Goal: Feedback & Contribution: Contribute content

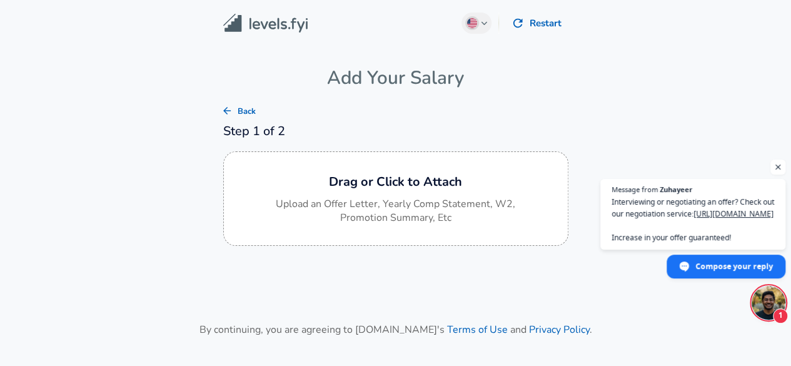
click at [200, 97] on main "English ([GEOGRAPHIC_DATA]) Change Restart Add Your Salary Back Step 1 of 2 Dra…" at bounding box center [395, 206] width 791 height 412
click at [249, 118] on button "Back" at bounding box center [240, 111] width 40 height 19
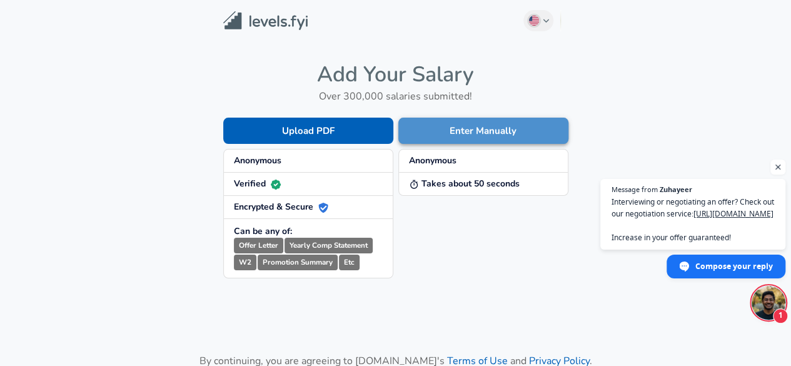
click at [485, 126] on button "Enter Manually" at bounding box center [484, 131] width 170 height 26
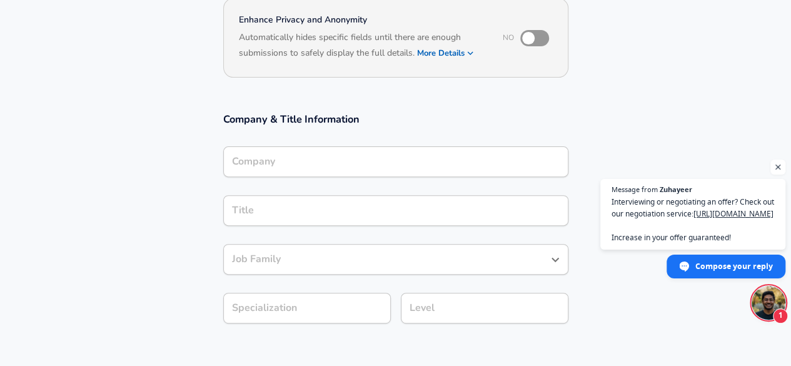
click at [300, 164] on input "Company" at bounding box center [396, 161] width 334 height 19
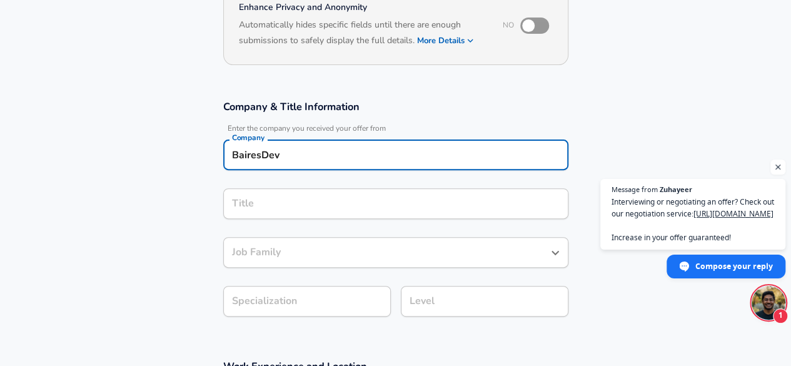
type input "BairesDev"
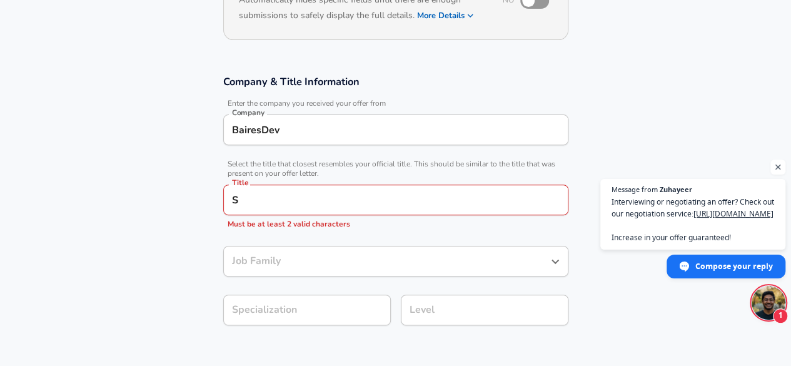
scroll to position [188, 0]
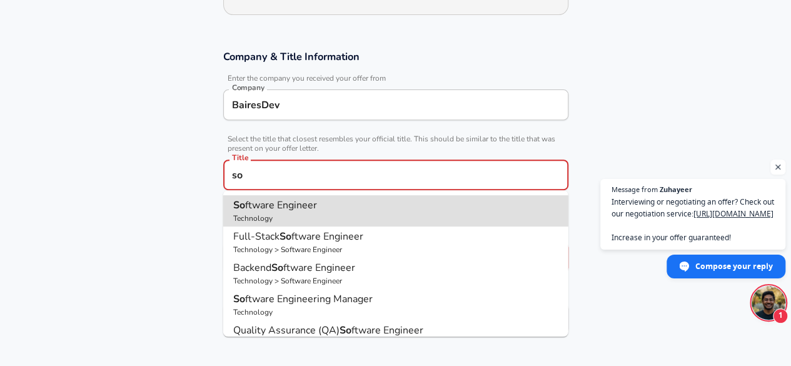
type input "Software Engineer"
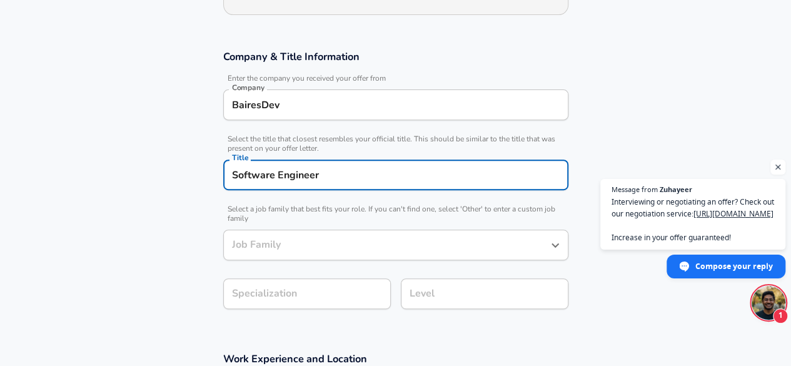
type input "Software Engineer"
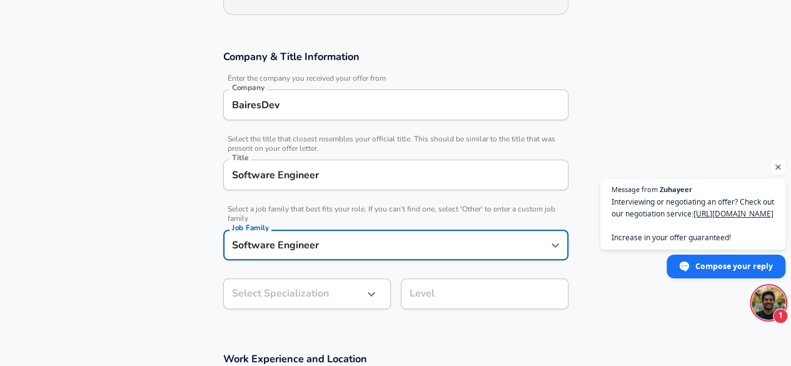
scroll to position [225, 0]
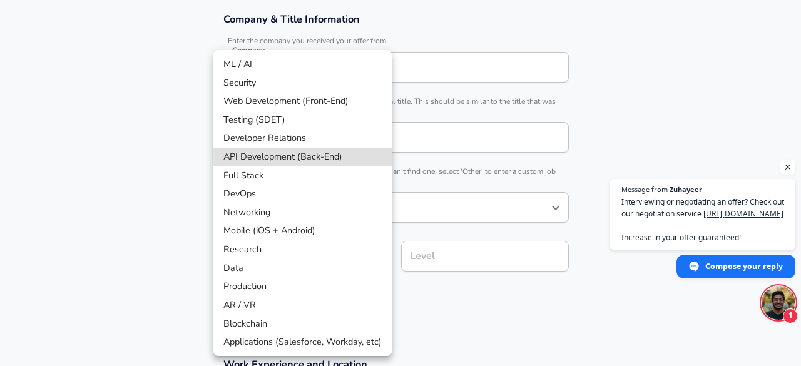
click at [282, 158] on li "API Development (Back-End)" at bounding box center [302, 157] width 178 height 19
type input "API Development (Back-End)"
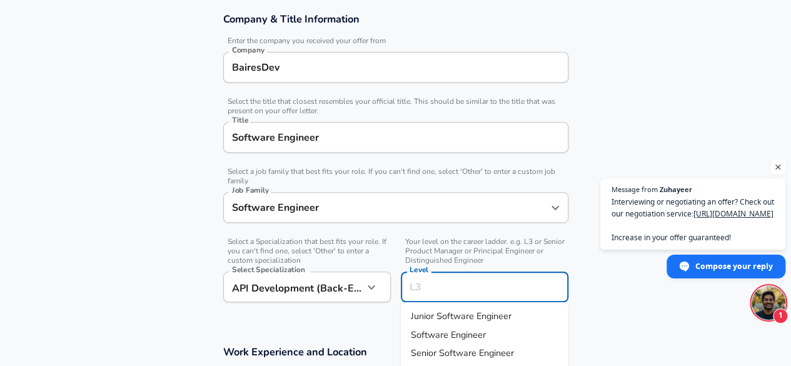
scroll to position [250, 0]
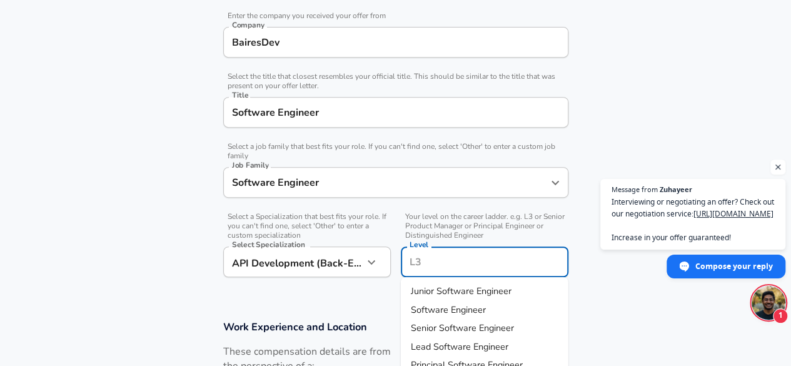
click at [432, 262] on input "Level" at bounding box center [485, 261] width 156 height 19
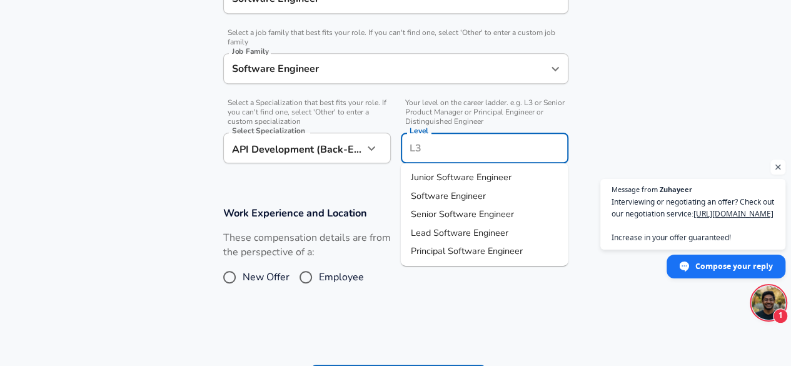
scroll to position [375, 0]
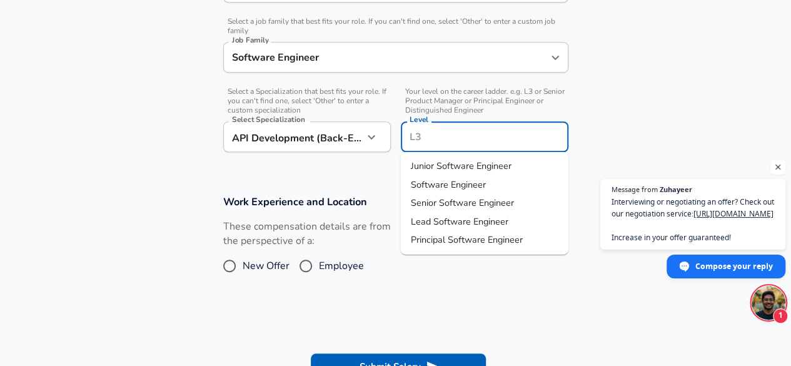
click at [462, 236] on span "Principal Software Engineer" at bounding box center [467, 239] width 112 height 13
type input "Principal Software Engineer"
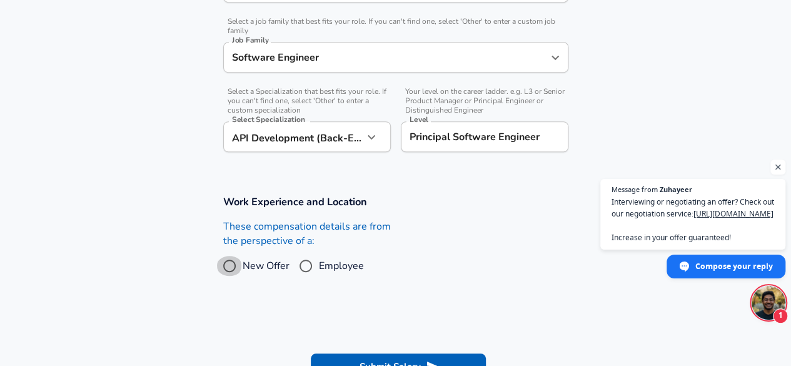
click at [218, 265] on input "New Offer" at bounding box center [229, 266] width 26 height 20
radio input "true"
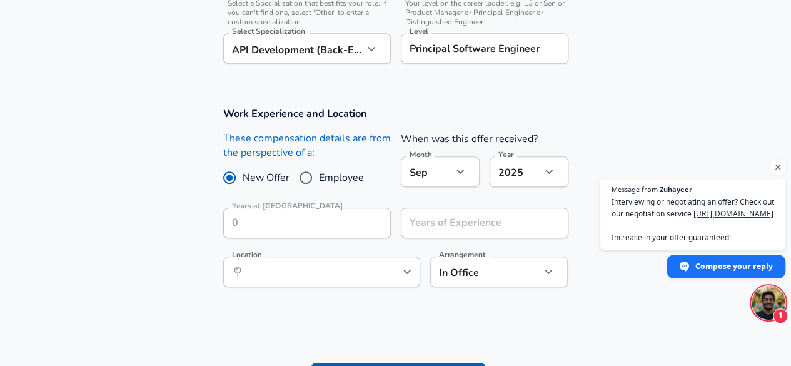
scroll to position [438, 0]
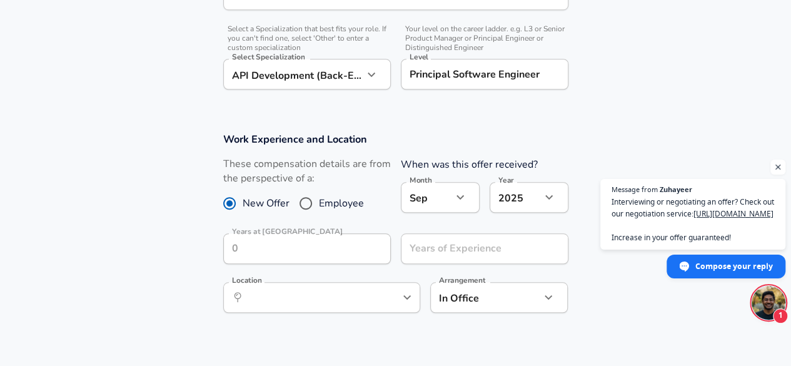
click at [272, 266] on div "Years at BairesDev Years at [GEOGRAPHIC_DATA]" at bounding box center [307, 250] width 168 height 34
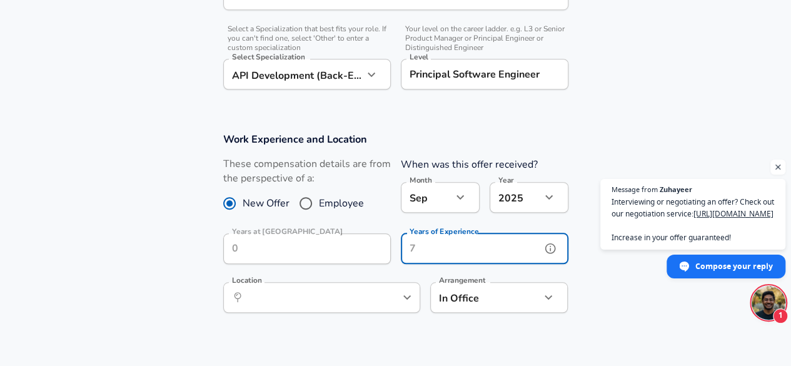
click at [488, 233] on input "Years of Experience" at bounding box center [471, 248] width 140 height 31
type input "19"
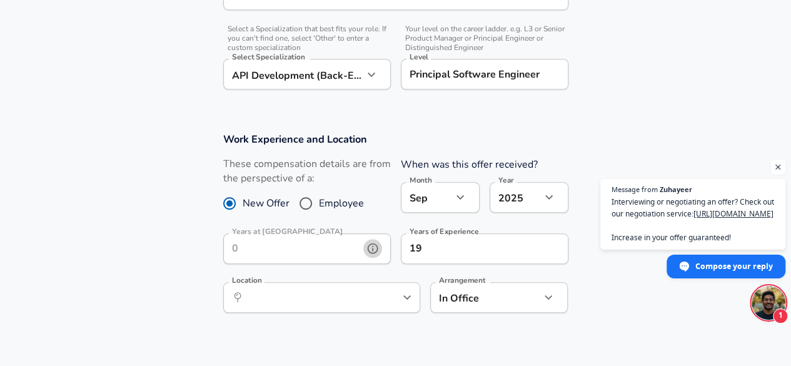
click at [379, 242] on button "help" at bounding box center [372, 248] width 19 height 19
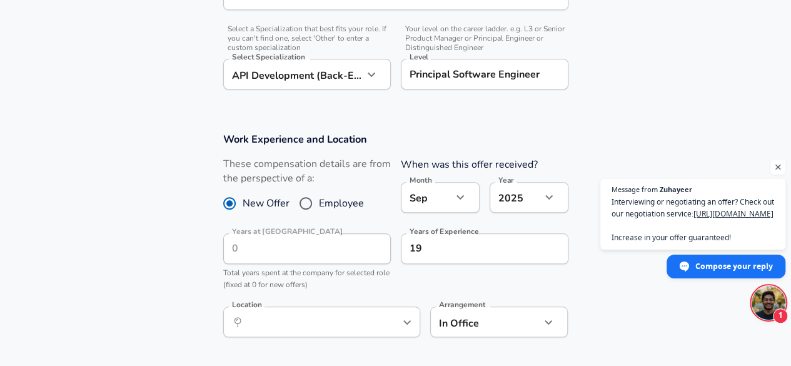
click at [305, 197] on input "Employee" at bounding box center [306, 203] width 26 height 20
radio input "true"
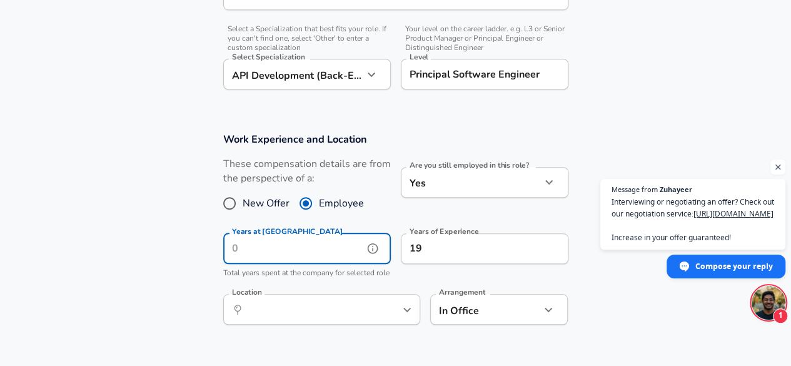
click at [312, 250] on input "Years at [GEOGRAPHIC_DATA]" at bounding box center [293, 248] width 140 height 31
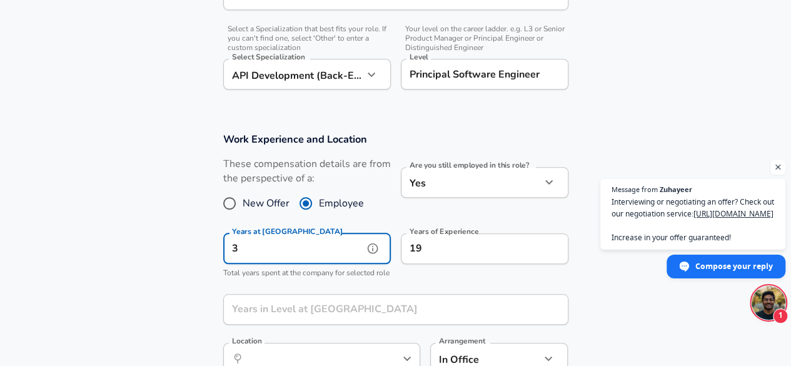
type input "3"
click at [404, 314] on input "Years in Level at [GEOGRAPHIC_DATA]" at bounding box center [382, 309] width 318 height 31
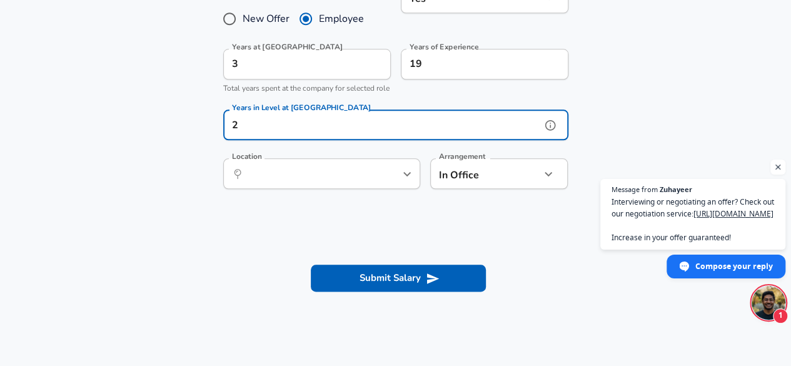
scroll to position [626, 0]
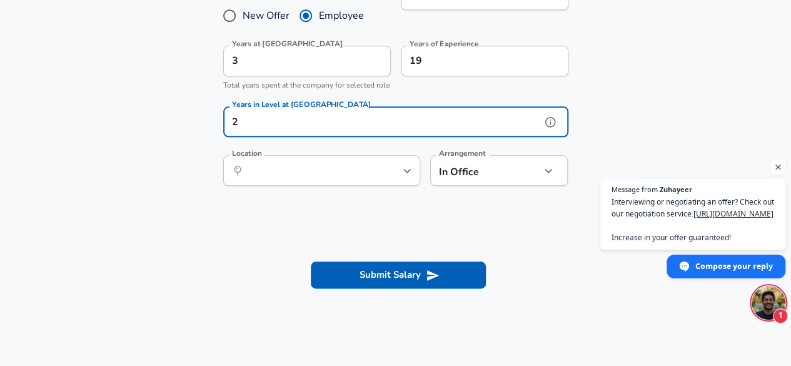
type input "2"
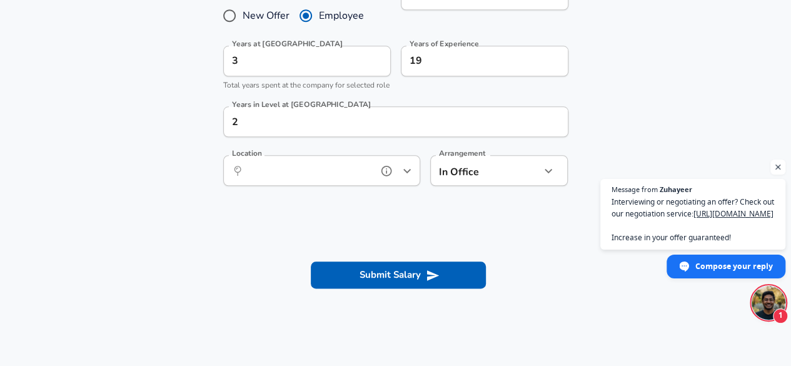
click at [300, 177] on input "Location" at bounding box center [308, 170] width 128 height 19
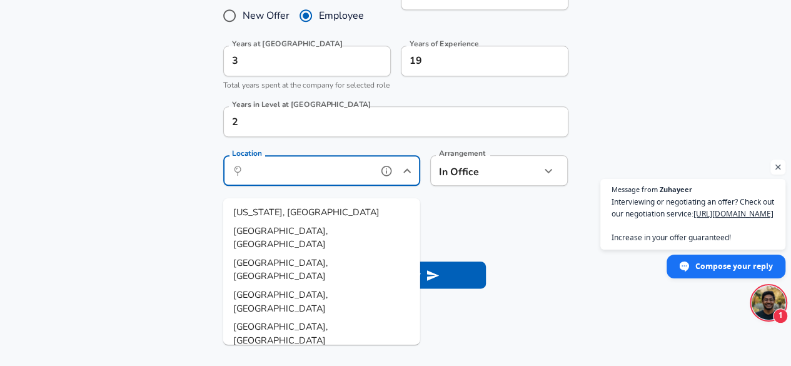
paste input "[GEOGRAPHIC_DATA], [GEOGRAPHIC_DATA], [GEOGRAPHIC_DATA]"
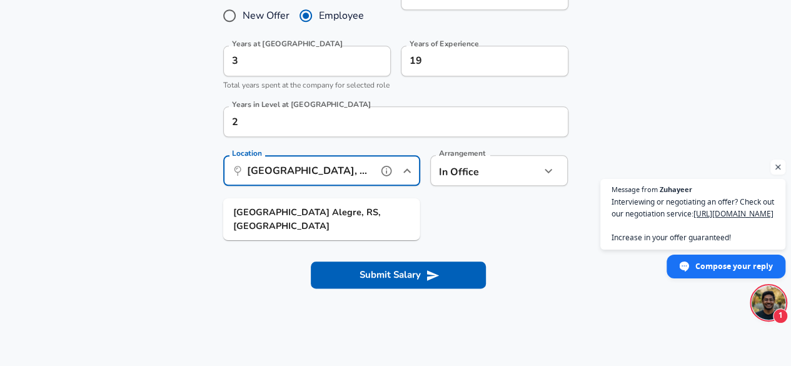
click at [367, 213] on strong "RS," at bounding box center [374, 212] width 14 height 13
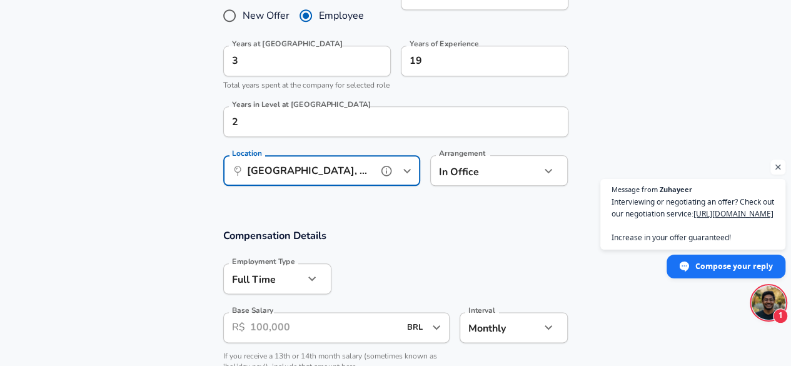
type input "[GEOGRAPHIC_DATA], [GEOGRAPHIC_DATA], [GEOGRAPHIC_DATA]"
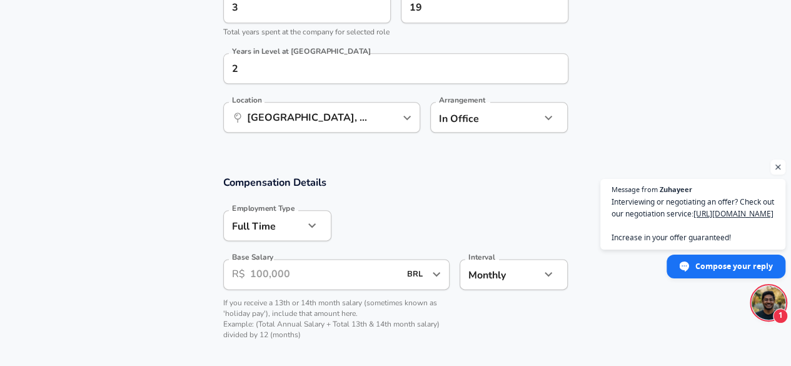
scroll to position [751, 0]
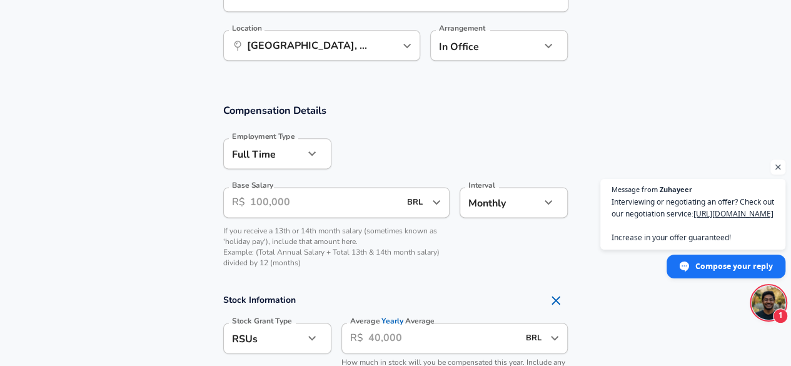
click at [425, 210] on input "BRL" at bounding box center [416, 202] width 25 height 19
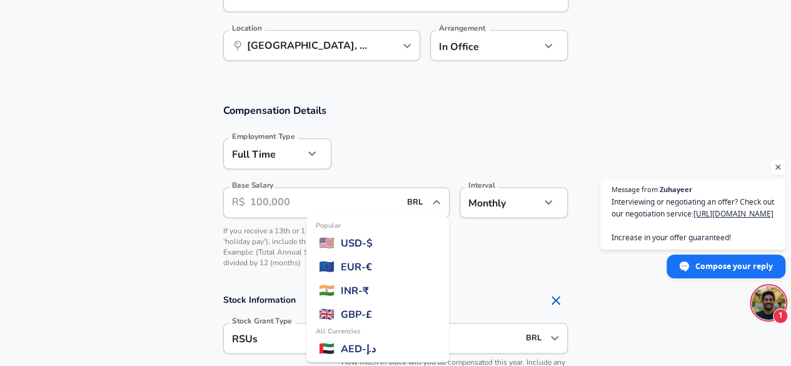
click at [372, 251] on span "USD - $" at bounding box center [356, 243] width 32 height 15
type input "USD"
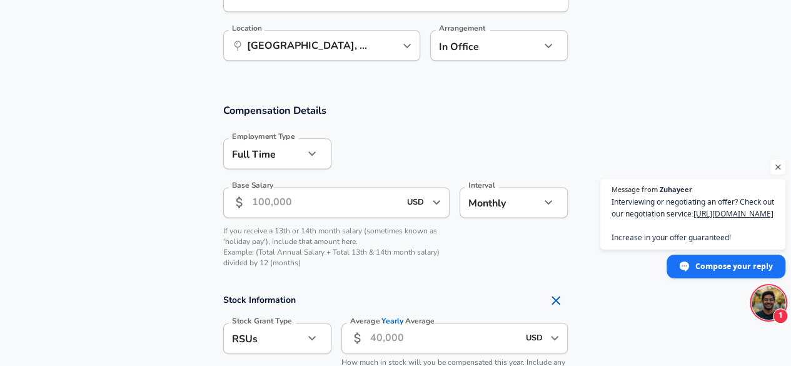
click at [270, 216] on input "Base Salary" at bounding box center [326, 202] width 148 height 31
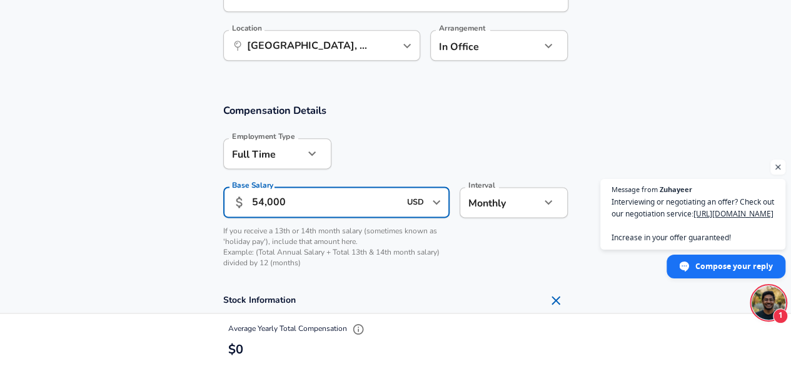
type input "54,000"
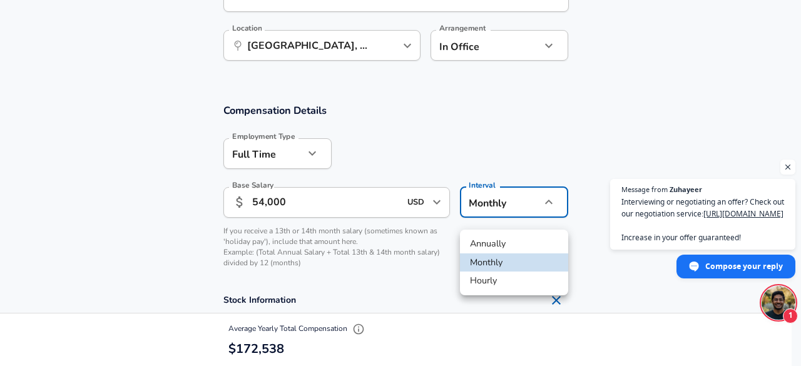
click at [494, 245] on li "Annually" at bounding box center [514, 244] width 108 height 19
type input "yearly"
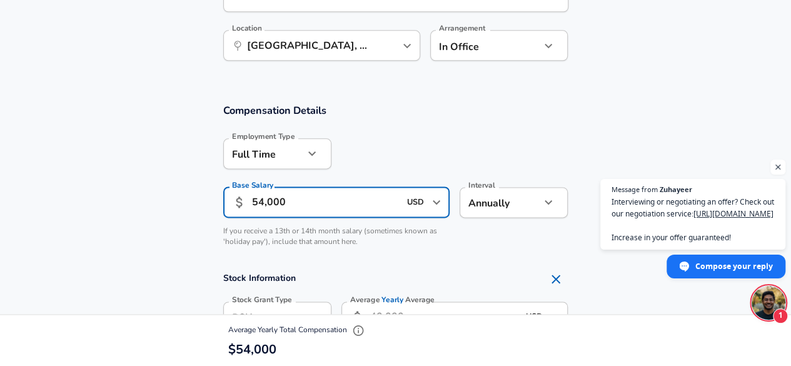
drag, startPoint x: 179, startPoint y: 205, endPoint x: 76, endPoint y: 203, distance: 102.6
click at [78, 205] on section "Compensation Details Employment Type [DEMOGRAPHIC_DATA] full_time Employment Ty…" at bounding box center [395, 178] width 791 height 151
type input "4,500"
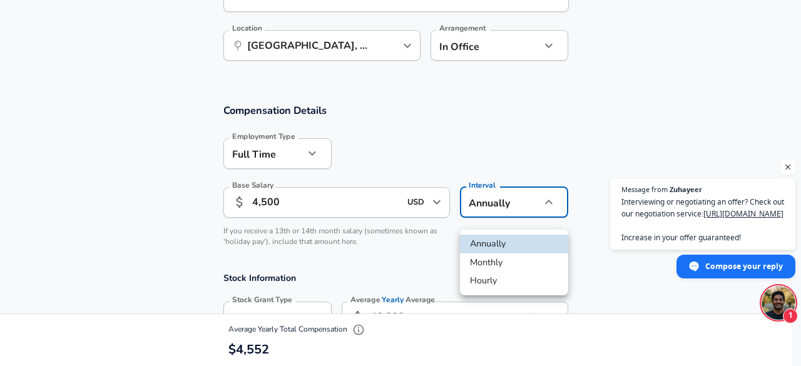
click at [502, 262] on li "Monthly" at bounding box center [514, 262] width 108 height 19
type input "monthly"
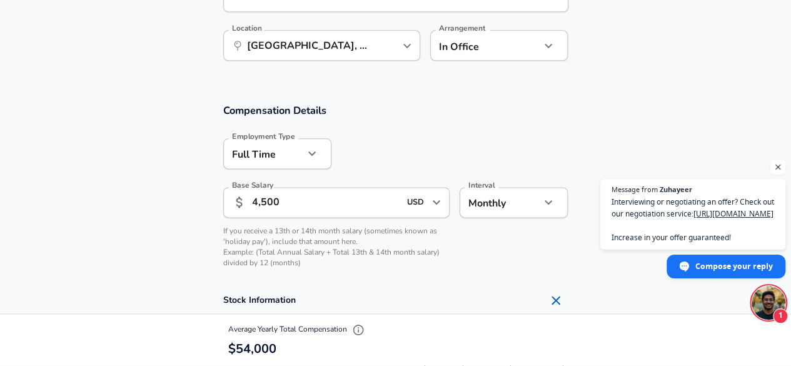
scroll to position [688, 0]
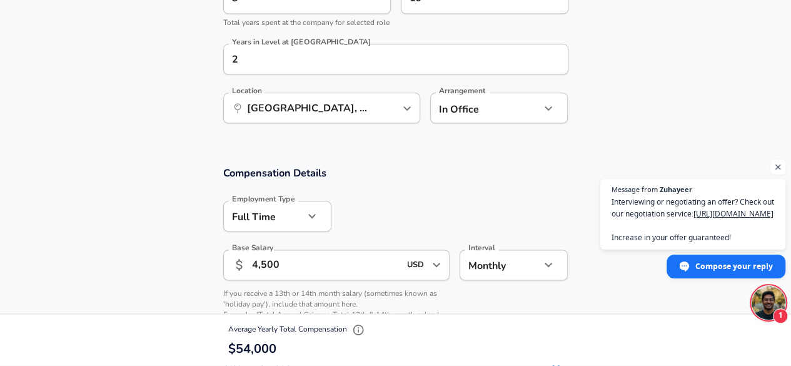
click at [493, 131] on div "Arrangement In Office office Arrangement" at bounding box center [494, 107] width 148 height 49
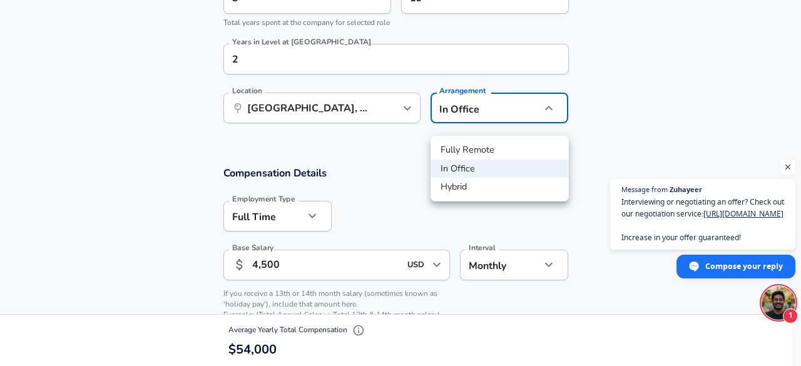
click at [499, 157] on li "Fully Remote" at bounding box center [499, 150] width 138 height 19
type input "remote"
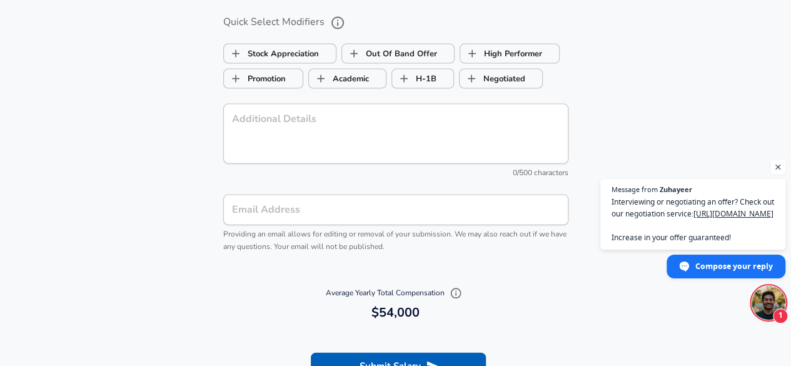
scroll to position [1439, 0]
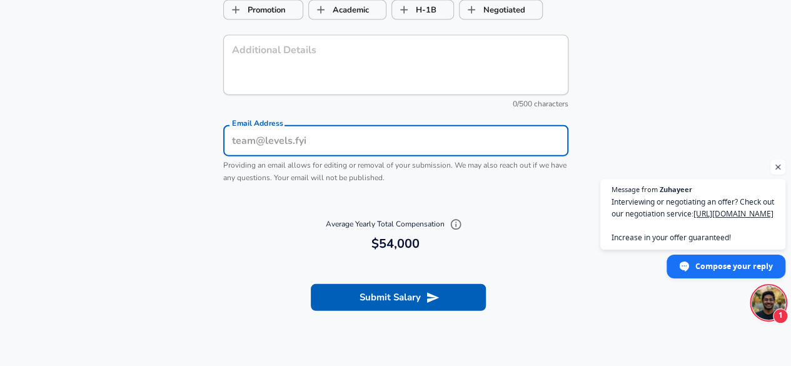
click at [362, 148] on input "Email Address" at bounding box center [395, 141] width 345 height 31
paste input "[GEOGRAPHIC_DATA], [GEOGRAPHIC_DATA], [GEOGRAPHIC_DATA]"
type input "[GEOGRAPHIC_DATA], [GEOGRAPHIC_DATA], [GEOGRAPHIC_DATA]"
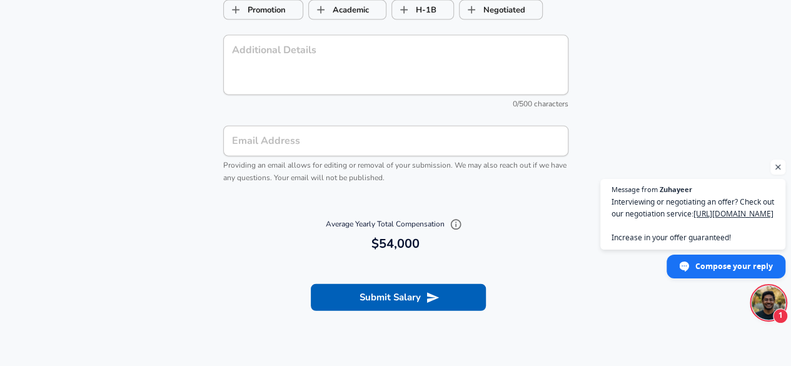
click at [366, 148] on input "Email Address" at bounding box center [395, 141] width 345 height 31
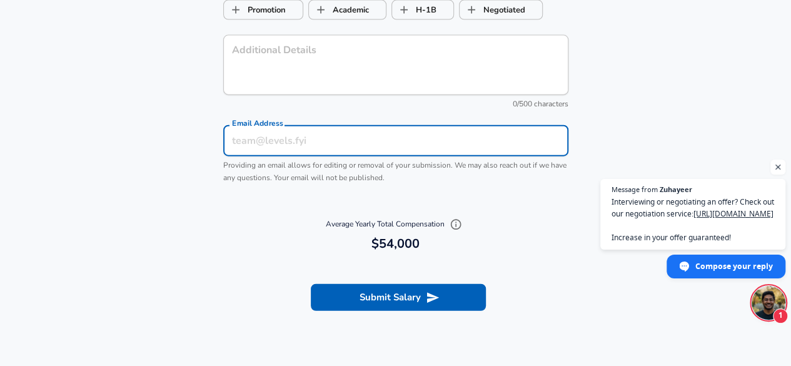
paste input "[PERSON_NAME][EMAIL_ADDRESS][PERSON_NAME][DOMAIN_NAME]"
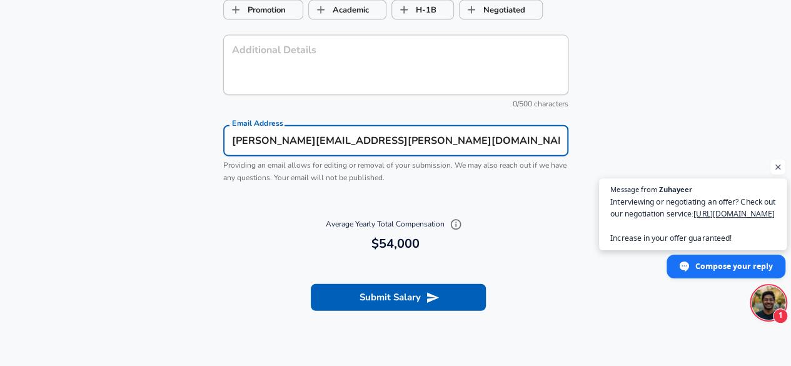
type input "[PERSON_NAME][EMAIL_ADDRESS][PERSON_NAME][DOMAIN_NAME]"
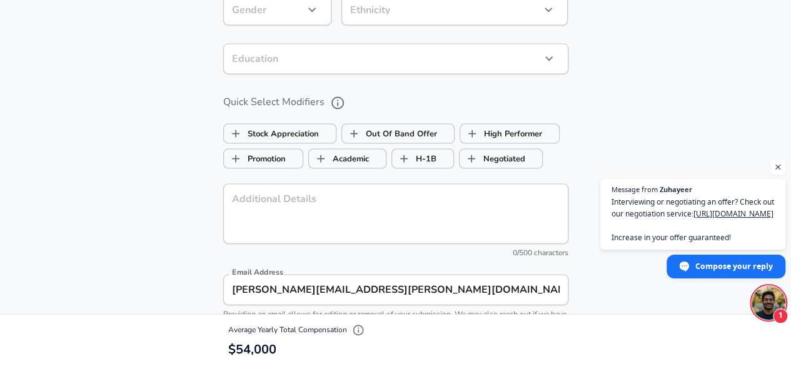
scroll to position [1189, 0]
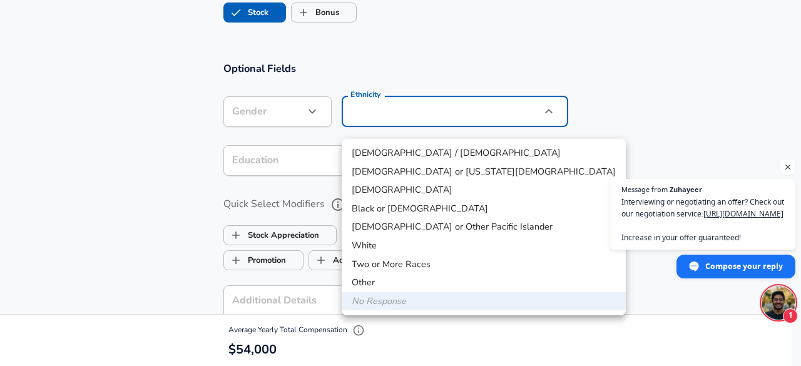
click at [391, 271] on li "Two or More Races" at bounding box center [484, 264] width 284 height 19
type input "Two or More Races"
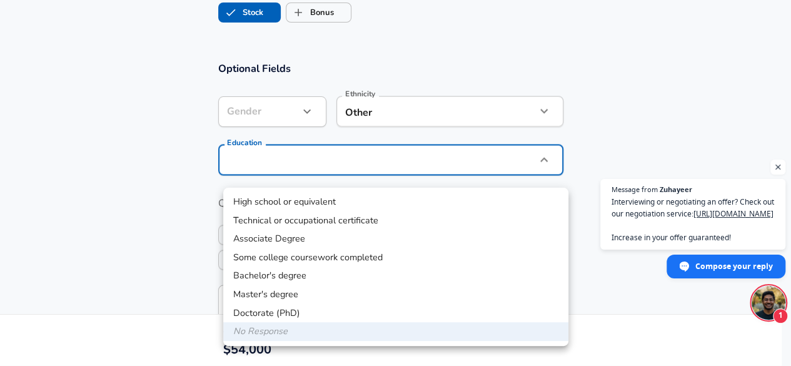
click at [288, 300] on li "Master's degree" at bounding box center [395, 294] width 345 height 19
type input "Masters degree"
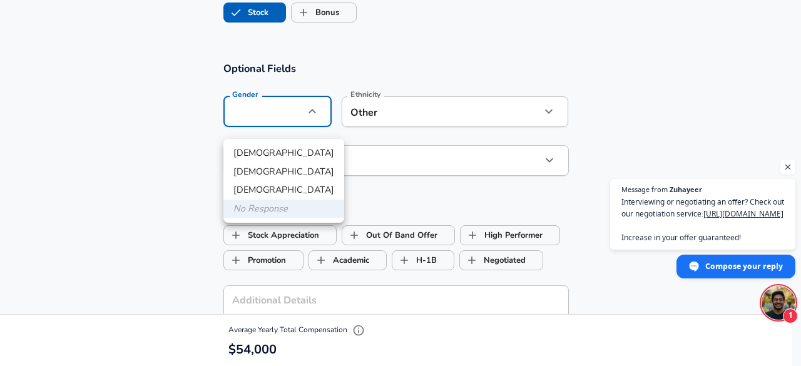
click at [293, 151] on li "[DEMOGRAPHIC_DATA]" at bounding box center [283, 153] width 121 height 19
type input "[DEMOGRAPHIC_DATA]"
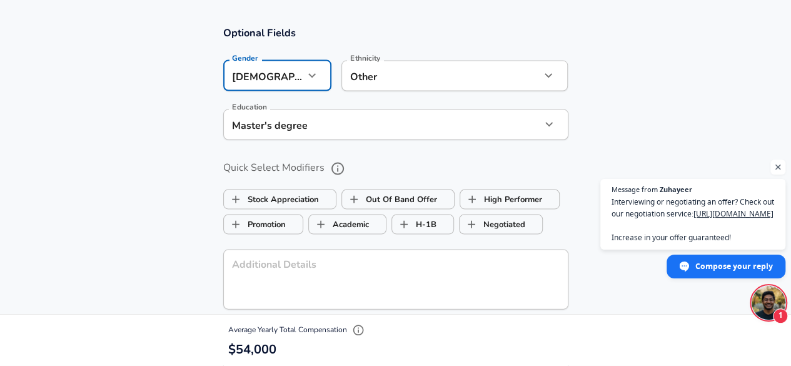
scroll to position [1251, 0]
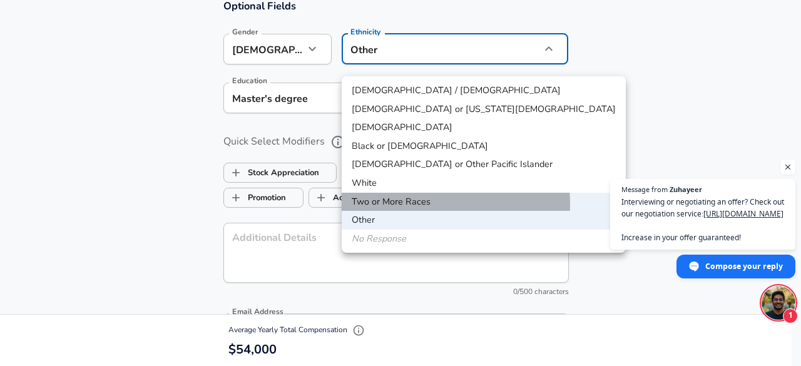
click at [419, 203] on li "Two or More Races" at bounding box center [484, 202] width 284 height 19
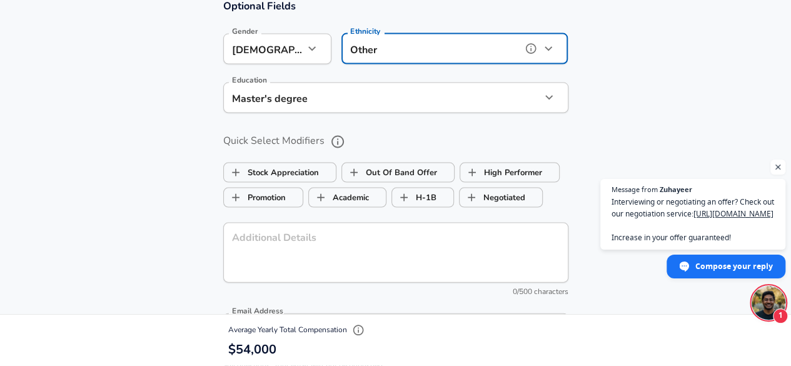
click at [551, 55] on icon "button" at bounding box center [548, 48] width 15 height 15
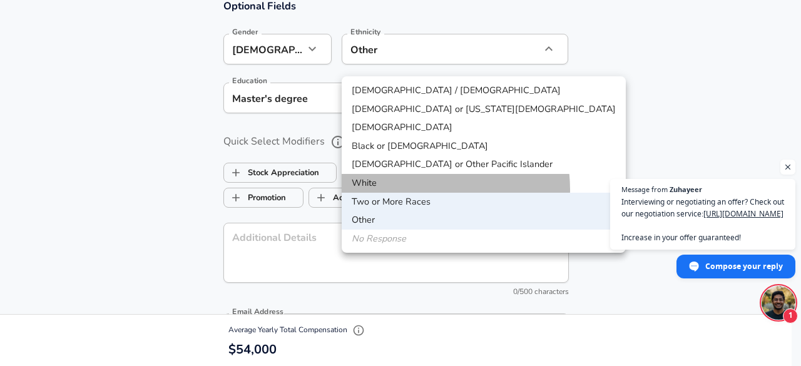
click at [412, 190] on li "White" at bounding box center [484, 183] width 284 height 19
type input "White"
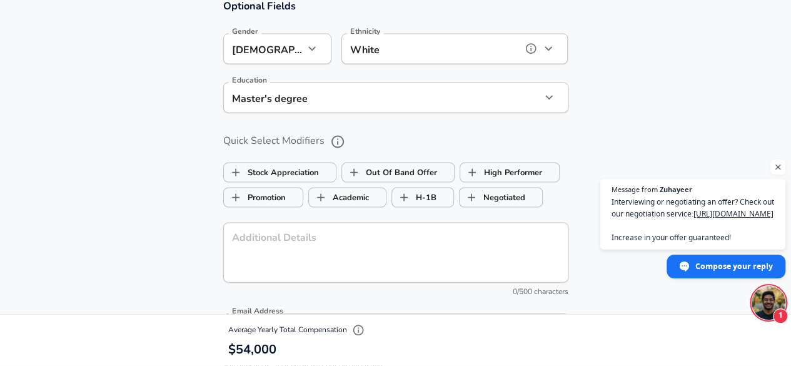
scroll to position [1276, 0]
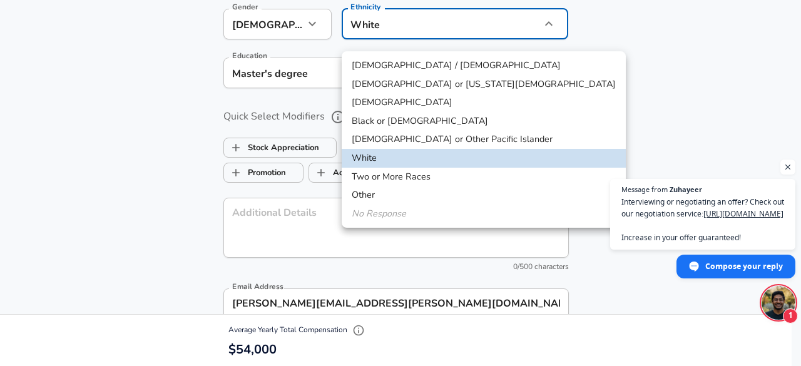
click at [408, 178] on li "Two or More Races" at bounding box center [484, 177] width 284 height 19
type input "Two or More Races"
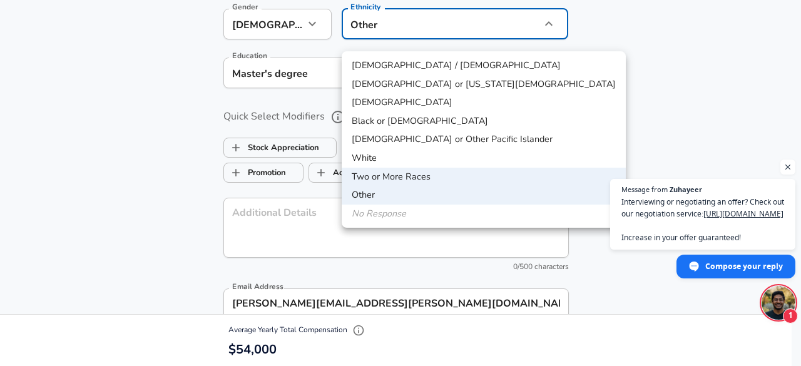
click at [378, 191] on li "Other" at bounding box center [484, 195] width 284 height 19
drag, startPoint x: 409, startPoint y: 33, endPoint x: 434, endPoint y: 93, distance: 64.8
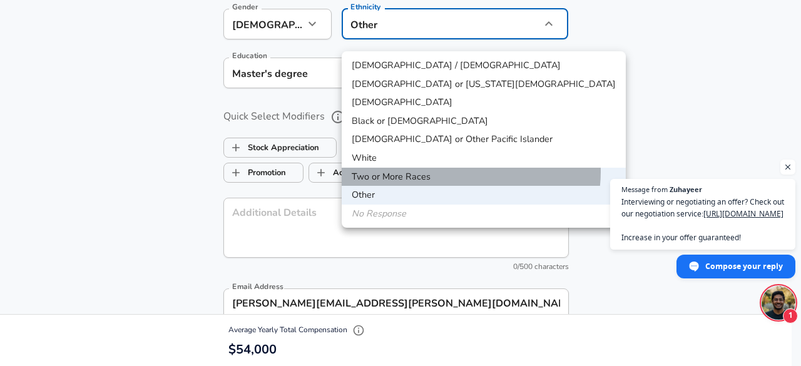
click at [470, 172] on li "Two or More Races" at bounding box center [484, 177] width 284 height 19
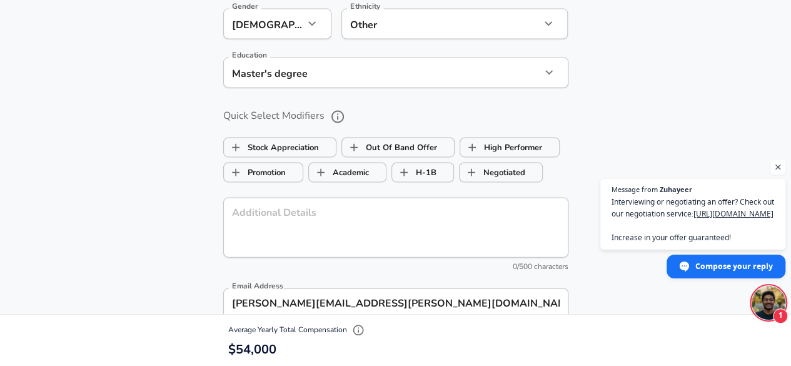
scroll to position [1464, 0]
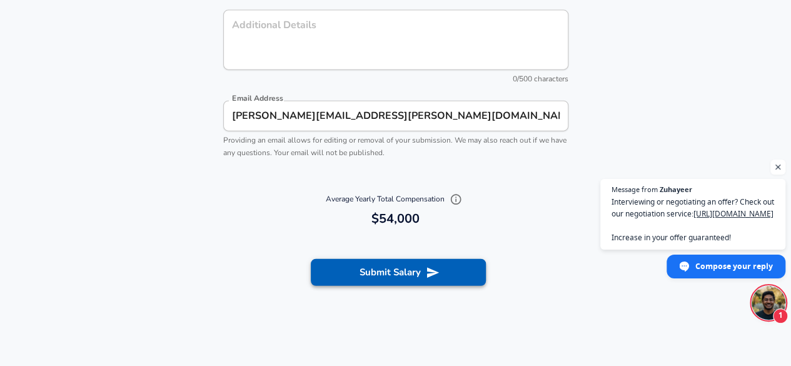
click at [363, 283] on button "Submit Salary" at bounding box center [398, 272] width 175 height 26
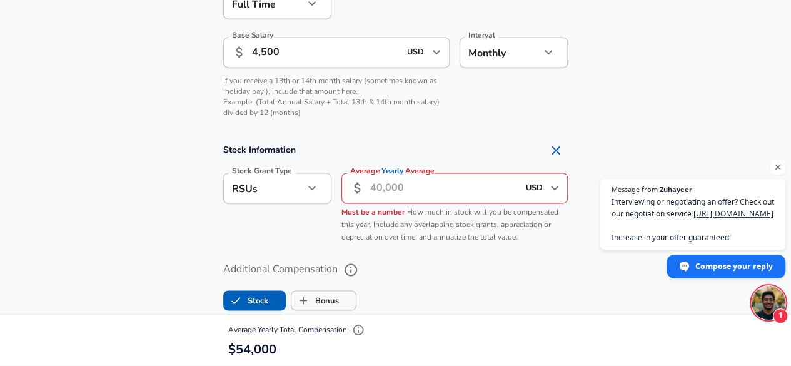
scroll to position [901, 0]
click at [432, 218] on div "Average Yearly Average ​ USD ​ Average Yearly Average Must be a number How much…" at bounding box center [455, 208] width 227 height 71
click at [437, 203] on input "Average Yearly Average" at bounding box center [444, 188] width 148 height 31
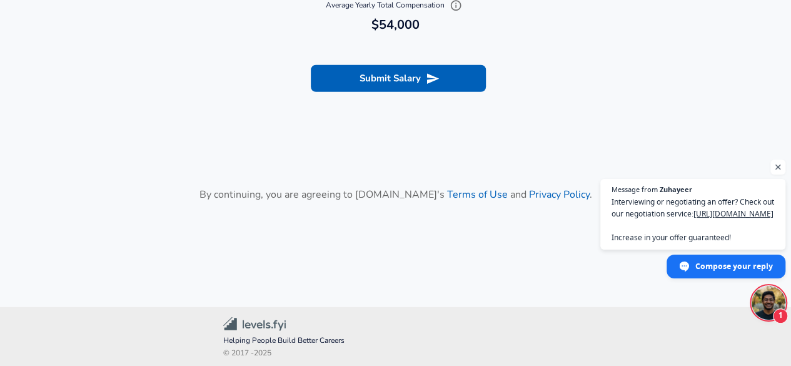
scroll to position [1685, 0]
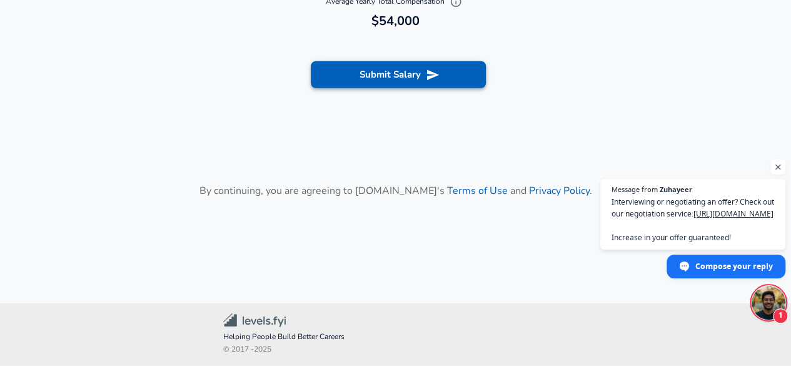
type input "0"
click at [415, 73] on button "Submit Salary" at bounding box center [398, 74] width 175 height 26
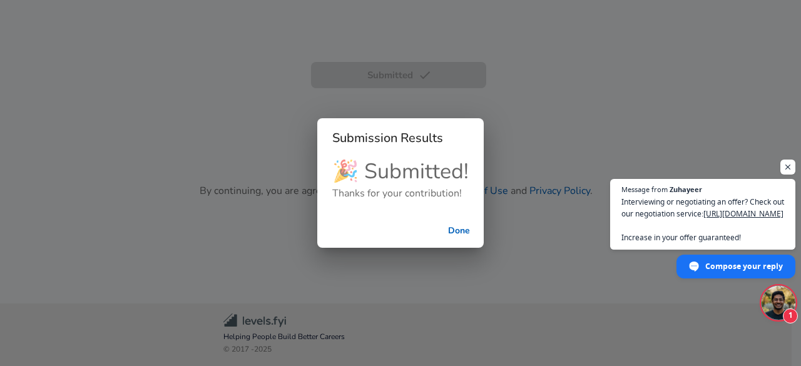
scroll to position [587, 0]
